Goal: Information Seeking & Learning: Learn about a topic

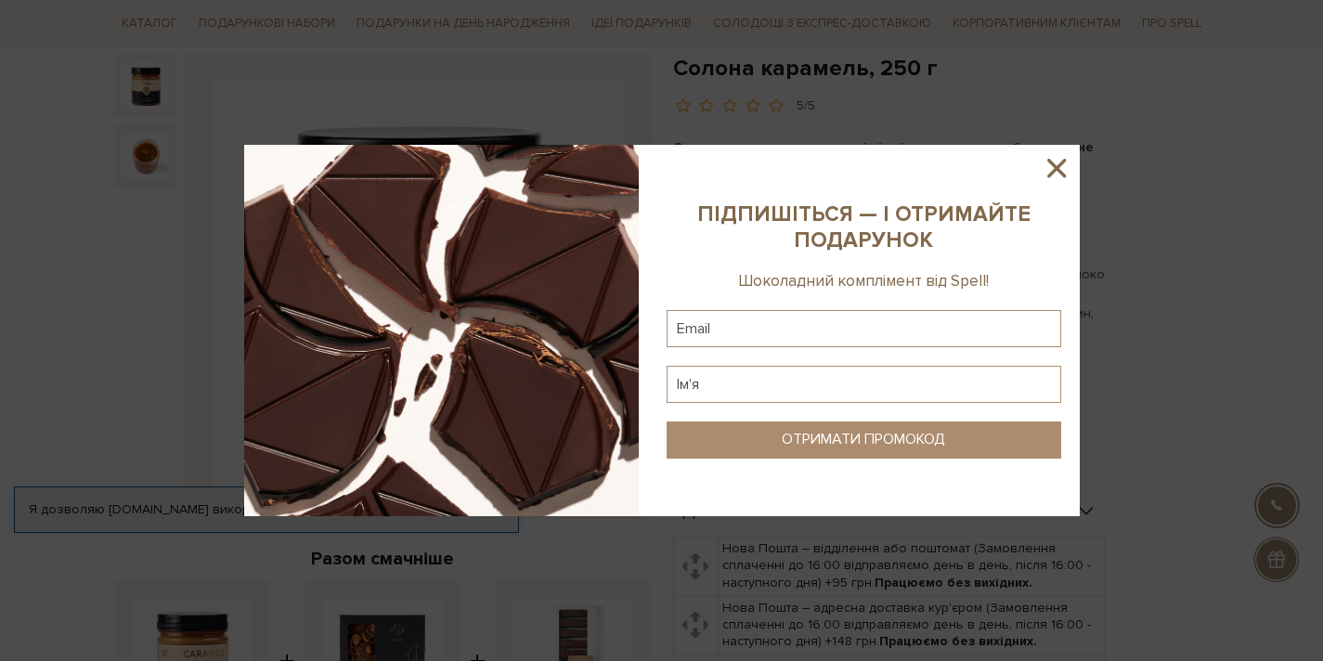
click at [1066, 172] on icon at bounding box center [1057, 168] width 32 height 32
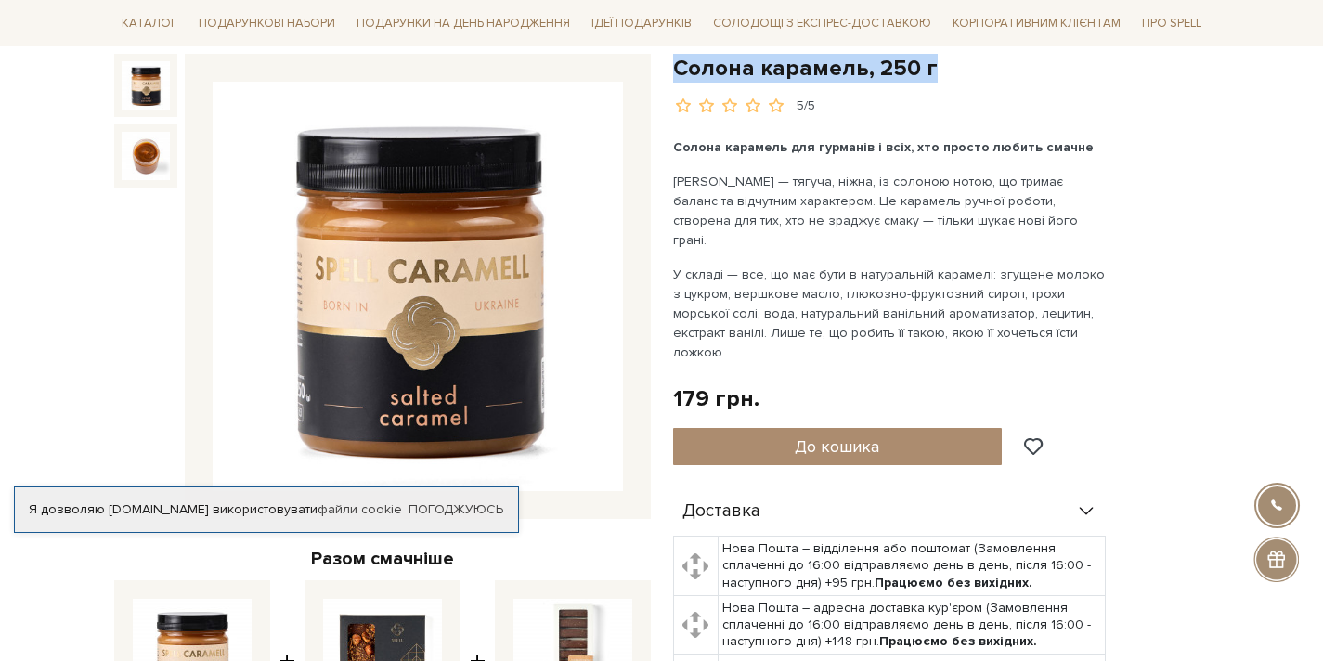
drag, startPoint x: 672, startPoint y: 67, endPoint x: 930, endPoint y: 69, distance: 258.1
click at [930, 69] on h1 "Солона карамель, 250 г" at bounding box center [941, 68] width 537 height 29
copy h1 "Солона карамель, 250 г"
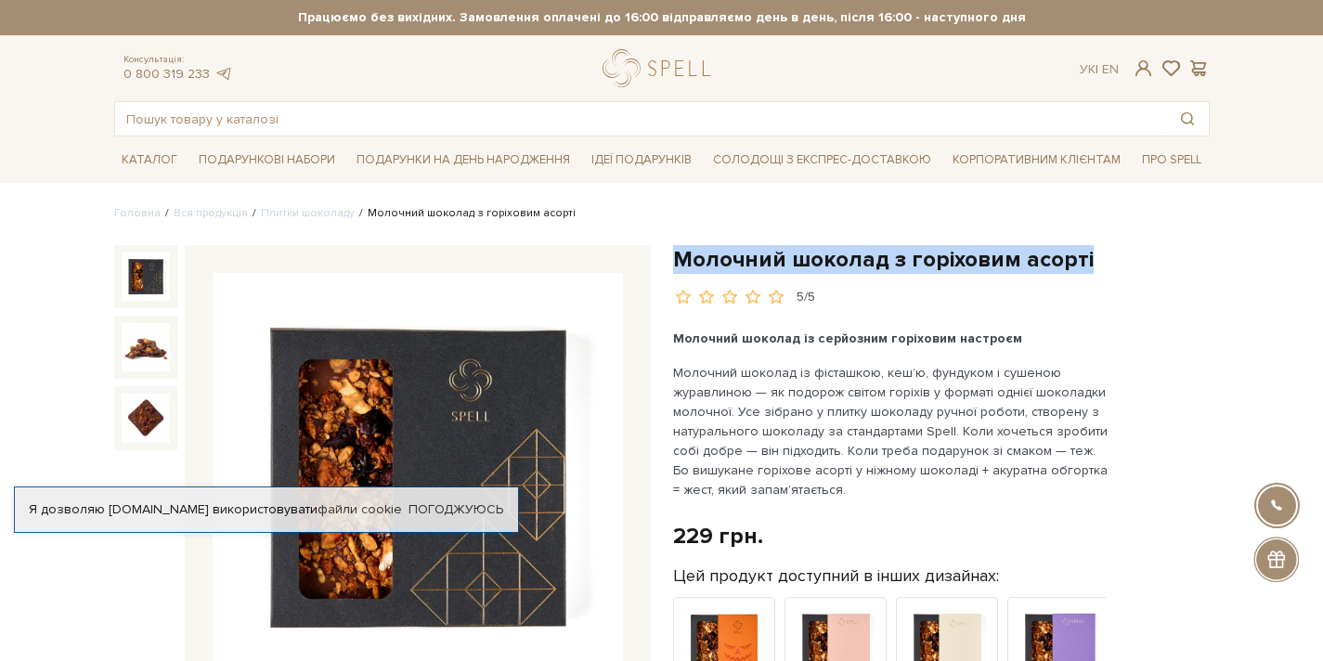
drag, startPoint x: 673, startPoint y: 254, endPoint x: 1119, endPoint y: 260, distance: 445.7
click at [1119, 260] on h1 "Молочний шоколад з горіховим асорті" at bounding box center [941, 259] width 537 height 29
copy h1 "Молочний шоколад з горіховим асорті"
